Goal: Use online tool/utility: Utilize a website feature to perform a specific function

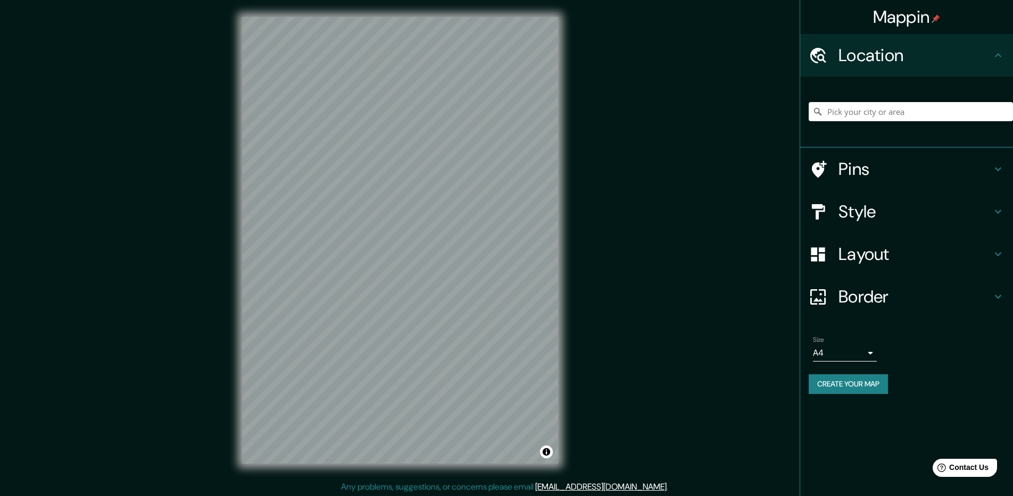
click at [900, 254] on h4 "Layout" at bounding box center [914, 254] width 153 height 21
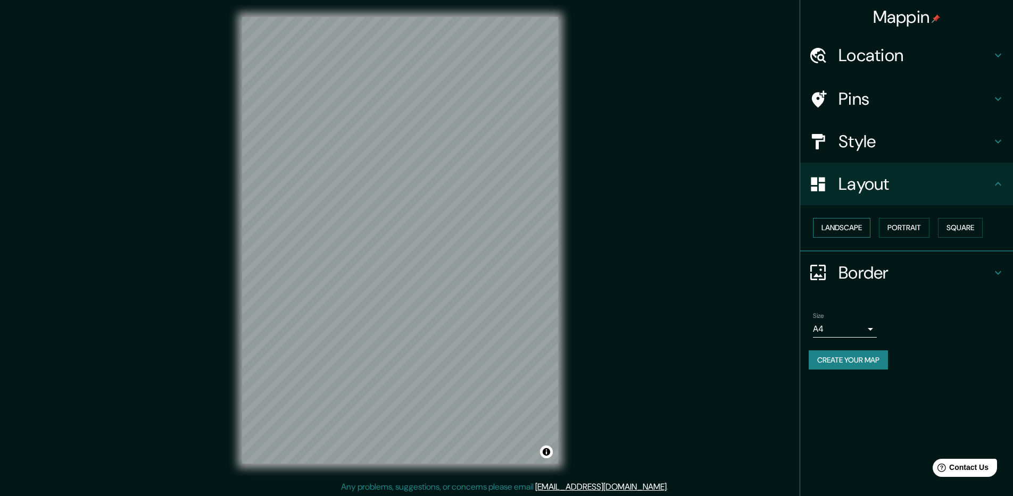
click at [860, 228] on button "Landscape" at bounding box center [841, 228] width 57 height 20
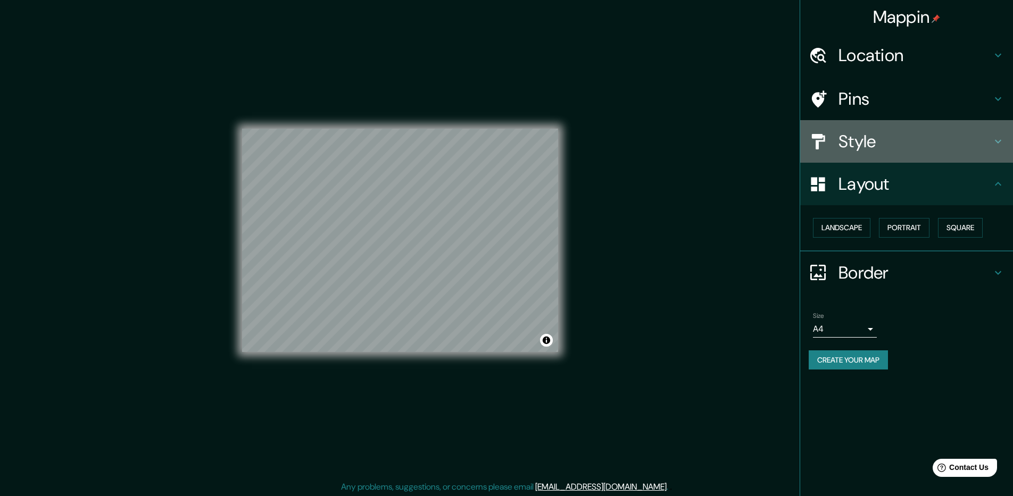
click at [881, 150] on h4 "Style" at bounding box center [914, 141] width 153 height 21
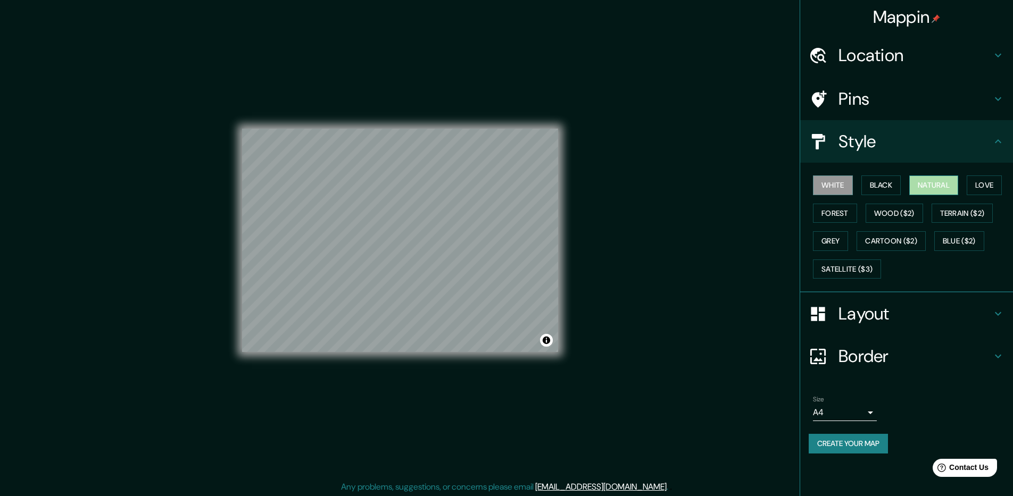
click at [938, 182] on button "Natural" at bounding box center [933, 186] width 49 height 20
click at [862, 147] on h4 "Style" at bounding box center [914, 141] width 153 height 21
click at [619, 189] on div "Mappin Location Pins Style White Black Natural Love Forest Wood ($2) Terrain ($…" at bounding box center [506, 249] width 1013 height 498
click at [73, 224] on div "Mappin Location Pins Style White Black Natural Love Forest Wood ($2) Terrain ($…" at bounding box center [506, 249] width 1013 height 498
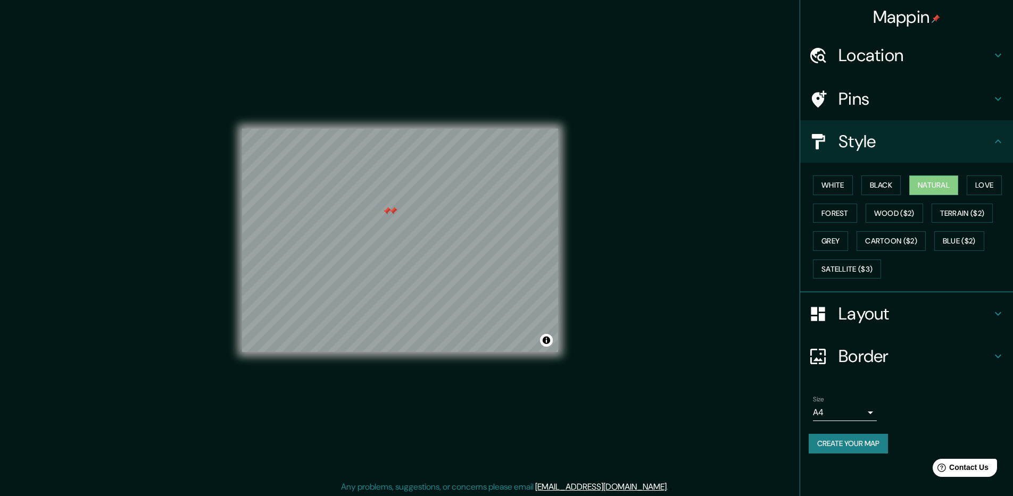
click at [389, 213] on div at bounding box center [393, 211] width 9 height 9
click at [387, 211] on div at bounding box center [387, 211] width 9 height 9
click at [719, 190] on div "Mappin Location Pins Style White Black Natural Love Forest Wood ($2) Terrain ($…" at bounding box center [506, 249] width 1013 height 498
click at [362, 287] on div at bounding box center [365, 285] width 9 height 9
click at [360, 285] on div at bounding box center [361, 285] width 9 height 9
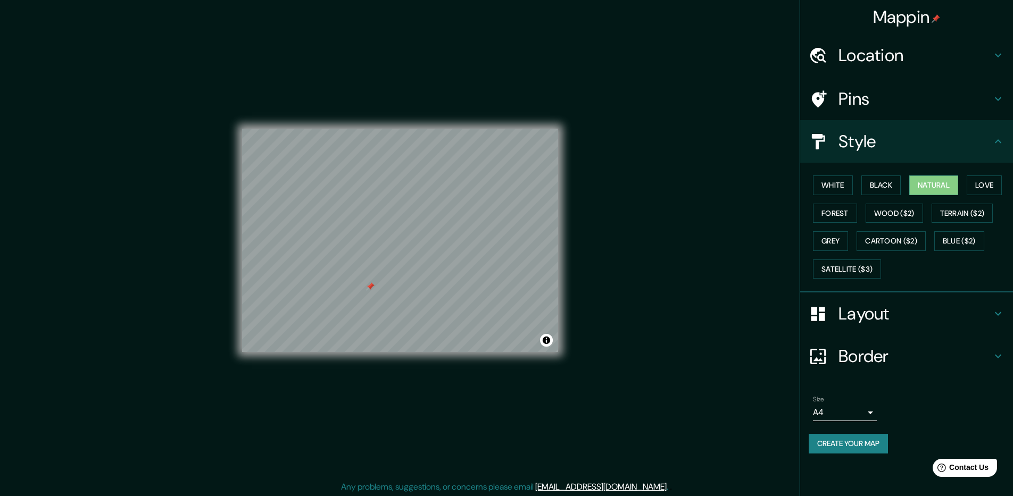
click at [370, 289] on div at bounding box center [370, 286] width 9 height 9
click at [444, 250] on div at bounding box center [447, 246] width 9 height 9
click at [450, 249] on div at bounding box center [448, 248] width 9 height 9
click at [449, 243] on div at bounding box center [448, 245] width 9 height 9
